Goal: Information Seeking & Learning: Learn about a topic

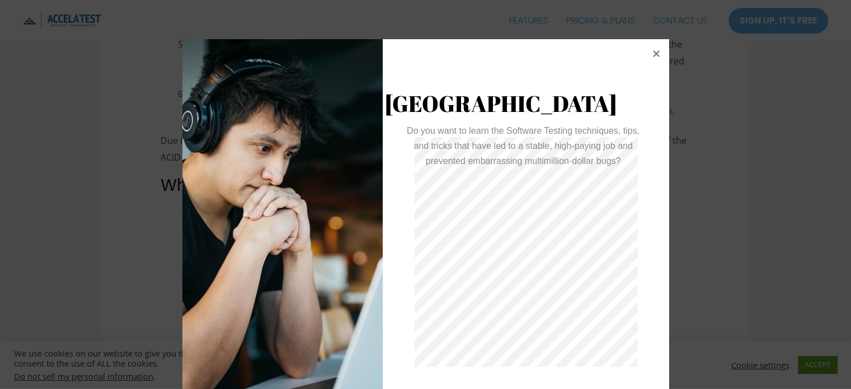
scroll to position [39, 0]
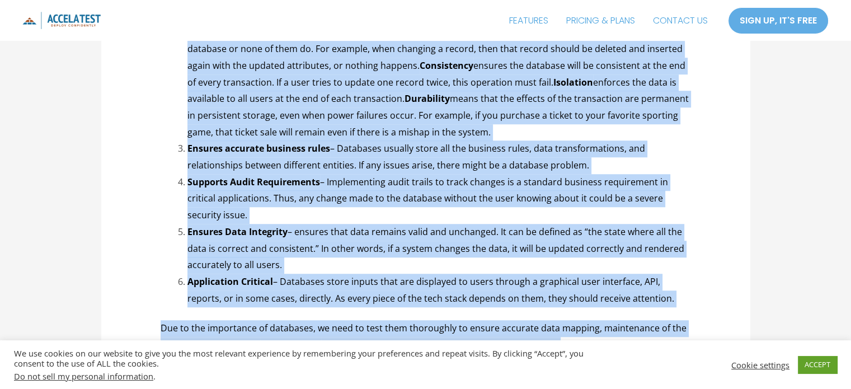
scroll to position [866, 0]
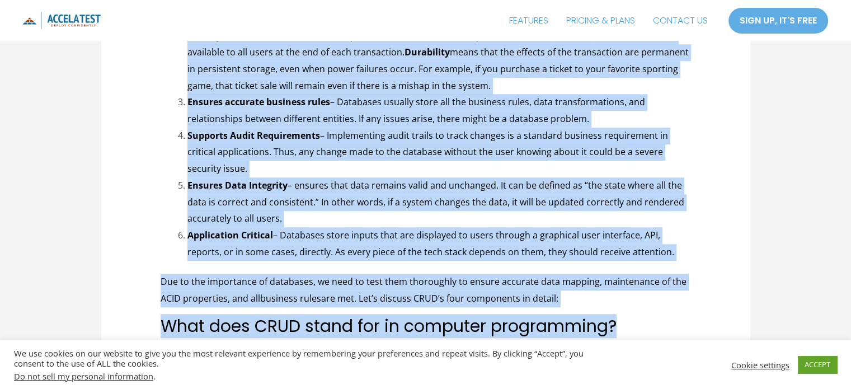
drag, startPoint x: 160, startPoint y: 178, endPoint x: 625, endPoint y: 316, distance: 484.7
copy div "The Ultimate Guide to CRUD Testing Blog , Test Case How To / By [PERSON_NAME] /…"
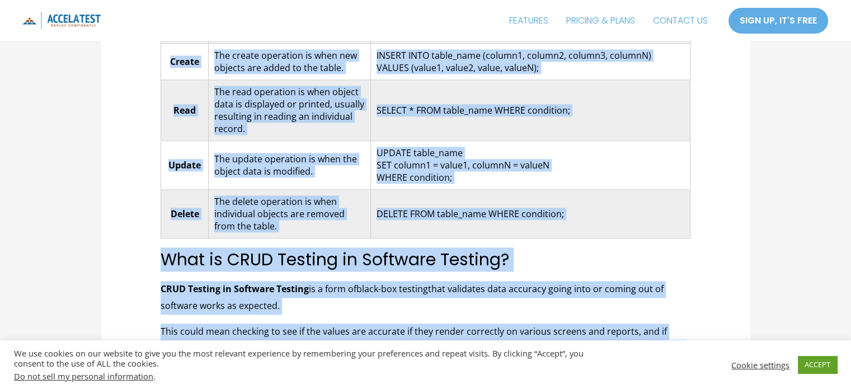
scroll to position [1488, 0]
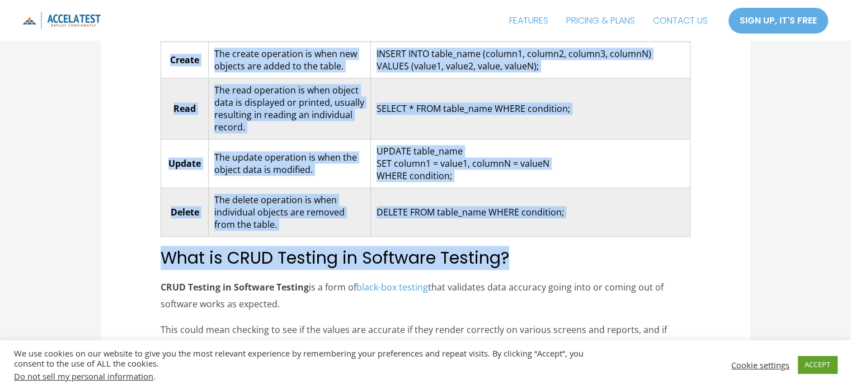
drag, startPoint x: 152, startPoint y: 229, endPoint x: 692, endPoint y: 227, distance: 540.2
copy div "LORE ipsumdolor sit ame conse adipiscing el seddoeiusmod temp inci ut LABOR (Et…"
click at [614, 145] on div "UPDATE table_name SET column1 = value1, columnN = valueN WHERE condition;" at bounding box center [530, 163] width 308 height 37
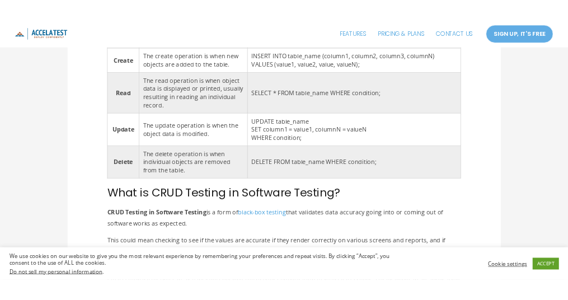
scroll to position [1515, 0]
